Goal: Check status: Check status

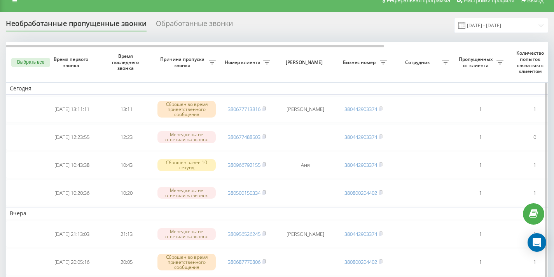
scroll to position [12, 0]
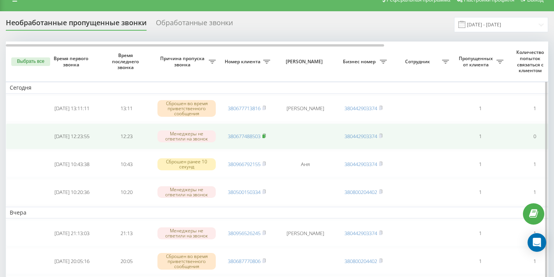
click at [264, 136] on rect at bounding box center [263, 136] width 2 height 3
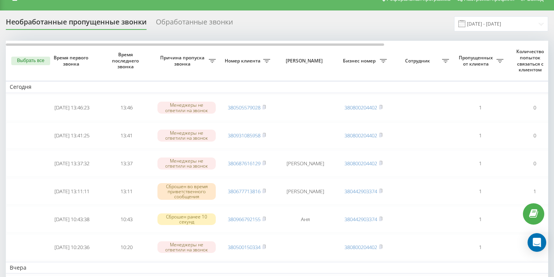
scroll to position [19, 0]
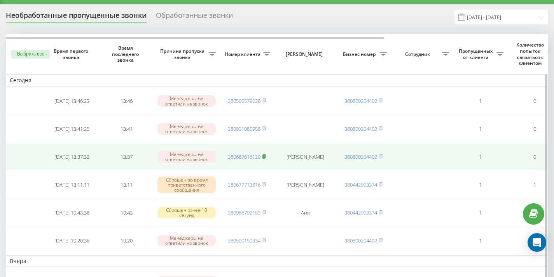
click at [265, 156] on rect at bounding box center [263, 156] width 2 height 3
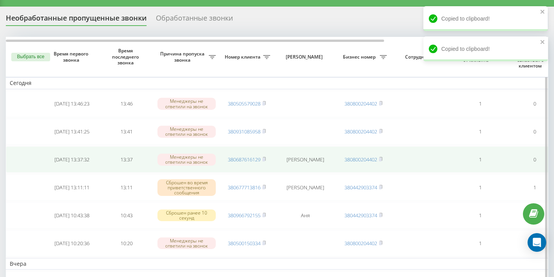
scroll to position [15, 0]
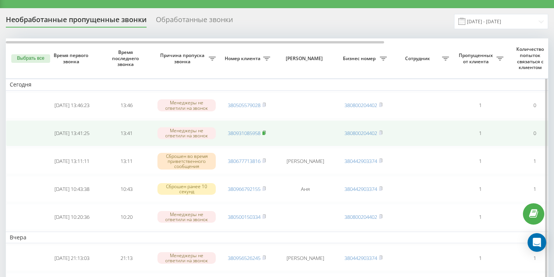
click at [264, 133] on rect at bounding box center [263, 133] width 2 height 3
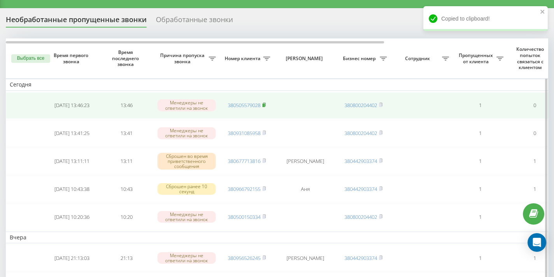
click at [264, 105] on rect at bounding box center [263, 105] width 2 height 3
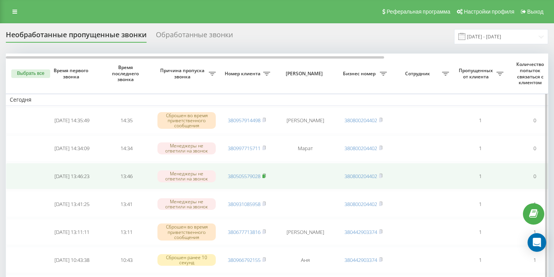
click at [263, 176] on rect at bounding box center [263, 176] width 2 height 3
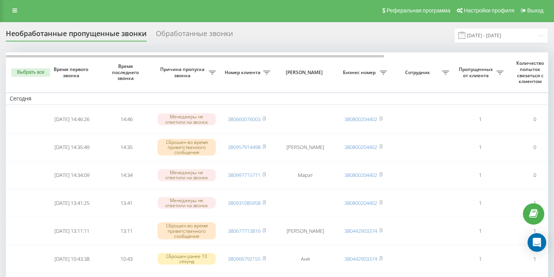
scroll to position [2, 0]
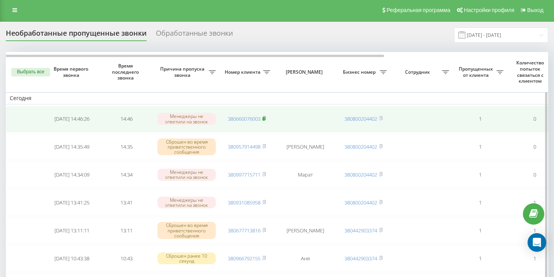
click at [265, 118] on rect at bounding box center [263, 118] width 2 height 3
